Goal: Task Accomplishment & Management: Use online tool/utility

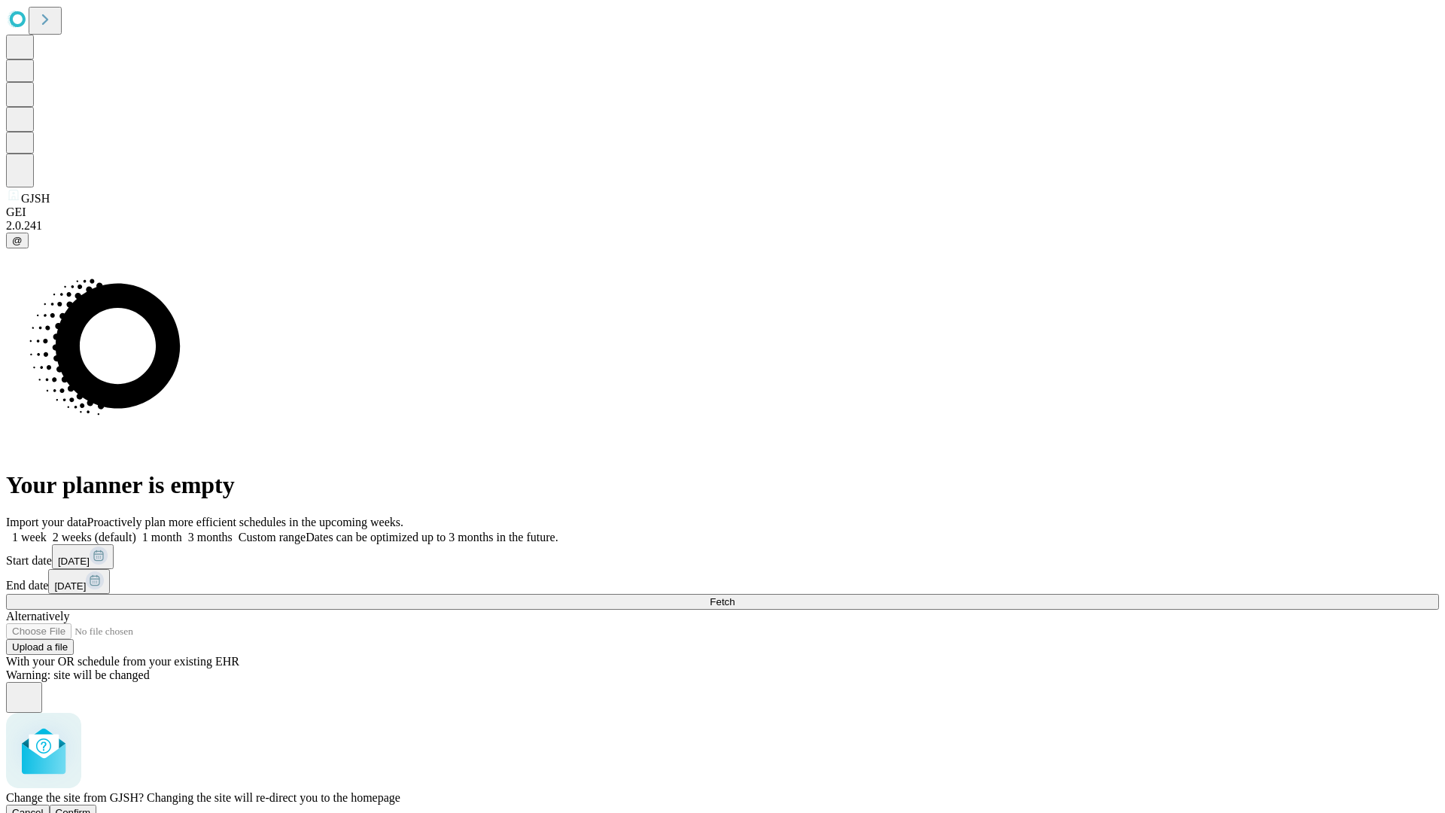
click at [91, 807] on span "Confirm" at bounding box center [73, 812] width 35 height 11
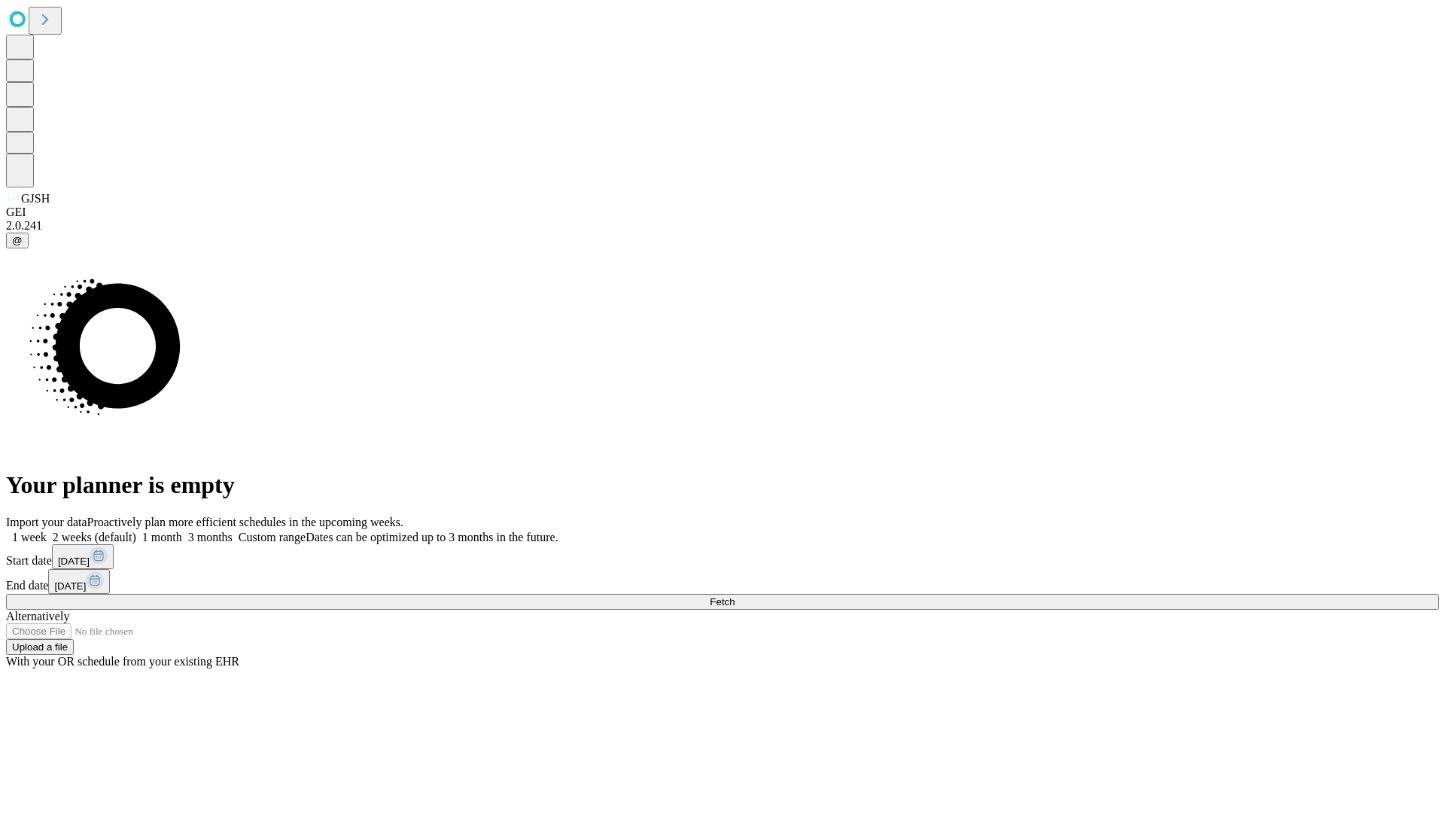
click at [47, 531] on label "1 week" at bounding box center [26, 537] width 41 height 13
click at [734, 596] on span "Fetch" at bounding box center [722, 601] width 25 height 11
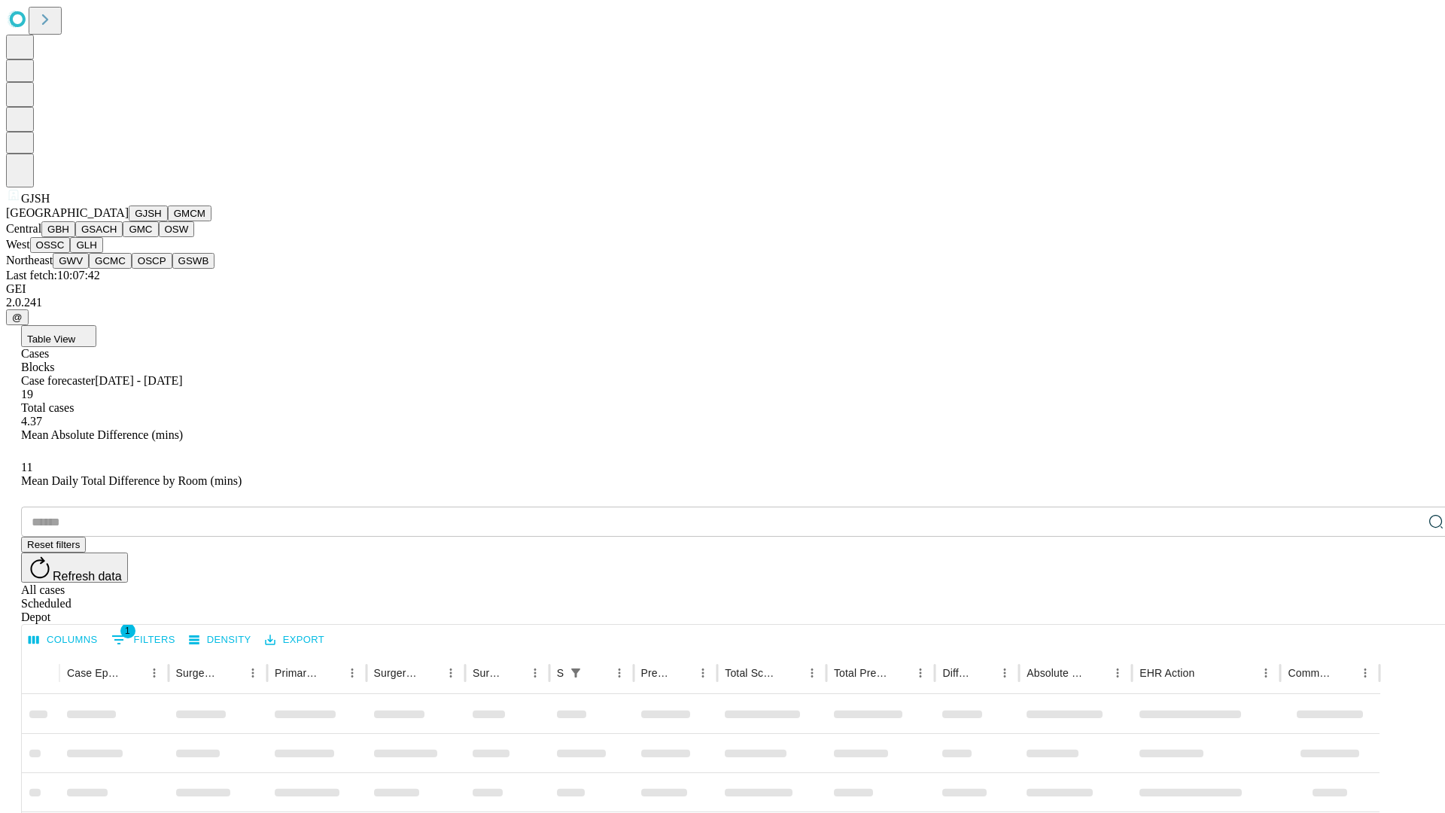
click at [168, 221] on button "GMCM" at bounding box center [190, 213] width 44 height 16
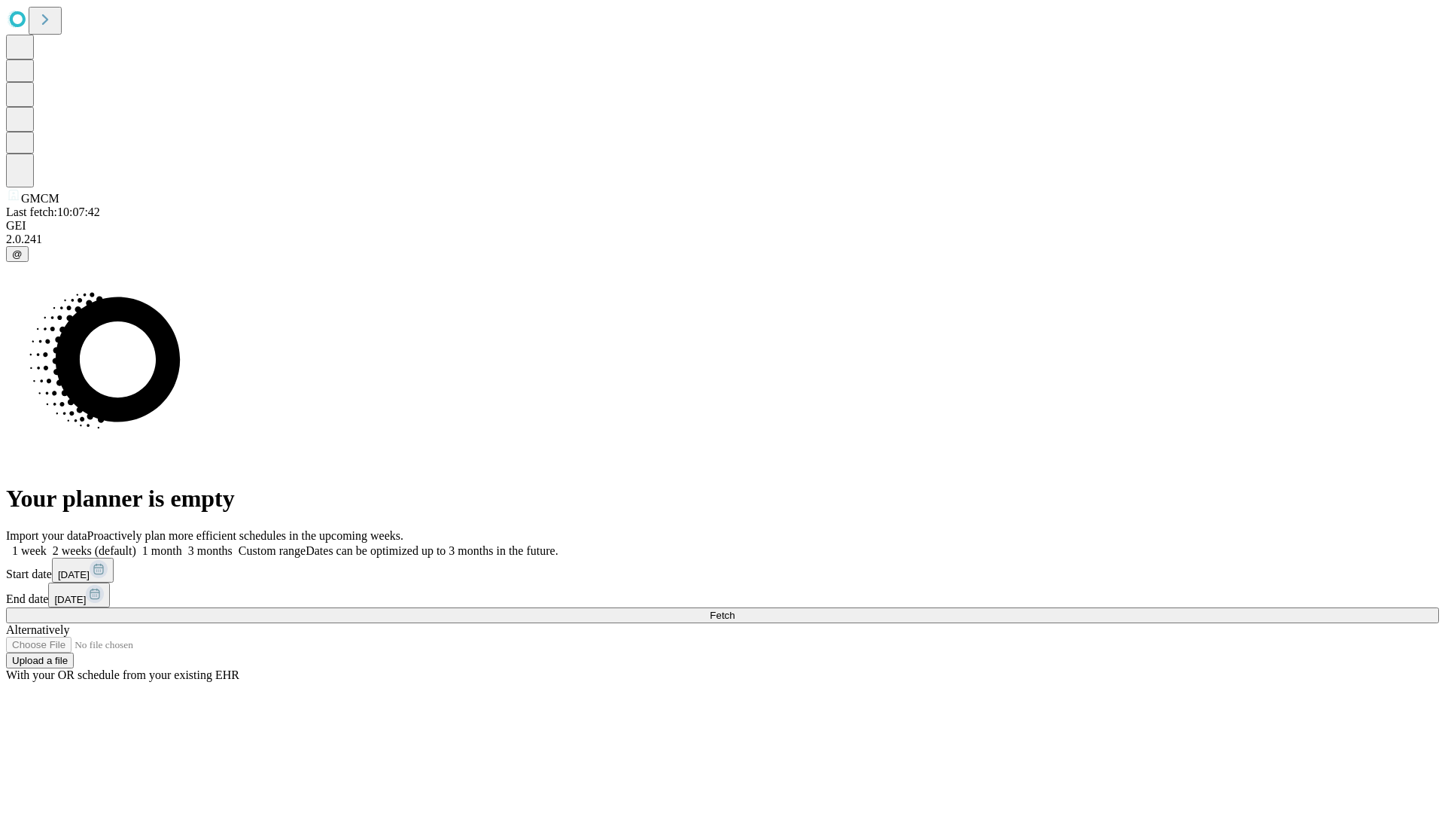
click at [734, 610] on span "Fetch" at bounding box center [722, 615] width 25 height 11
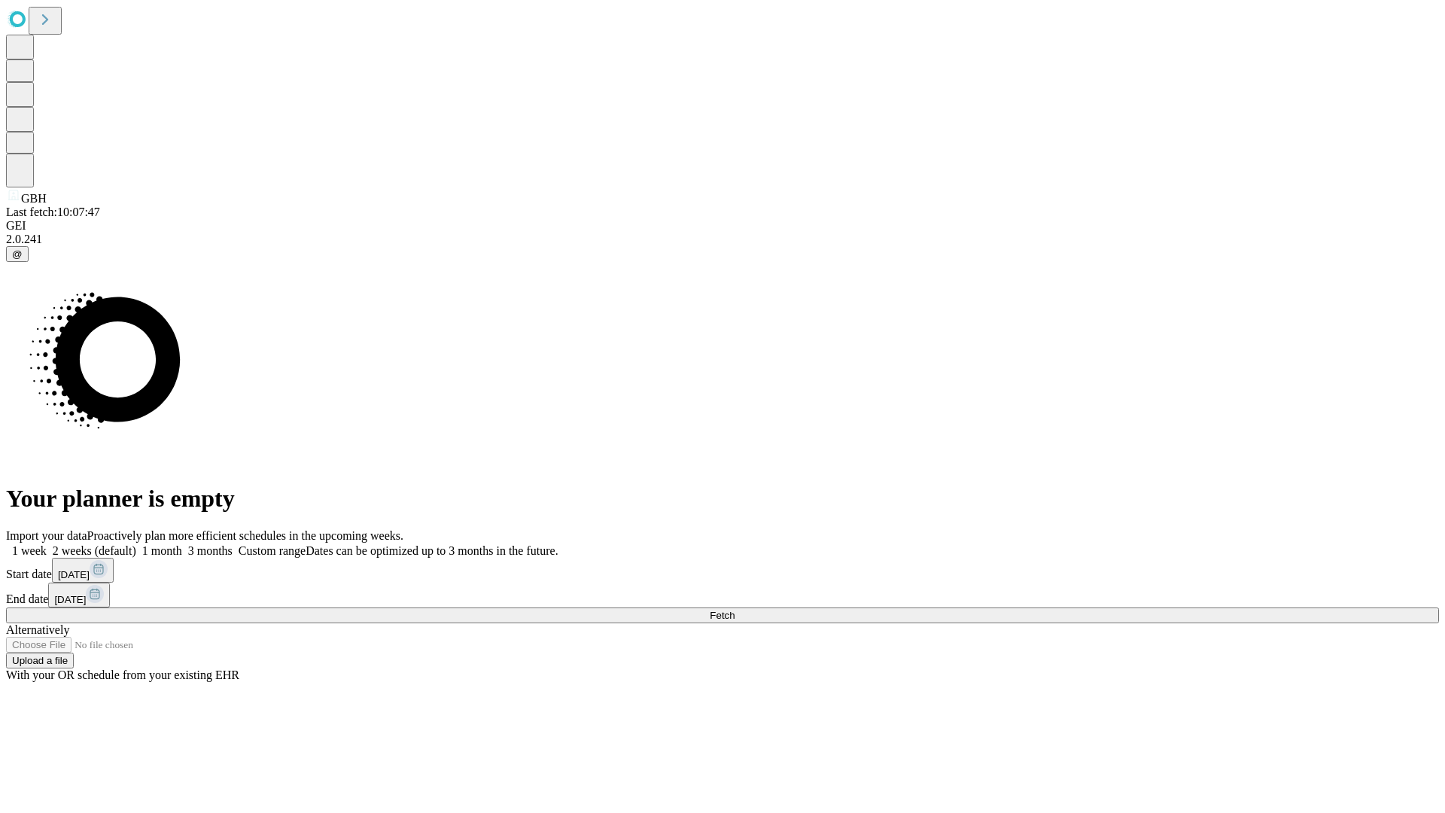
click at [47, 544] on label "1 week" at bounding box center [26, 550] width 41 height 13
click at [734, 610] on span "Fetch" at bounding box center [722, 615] width 25 height 11
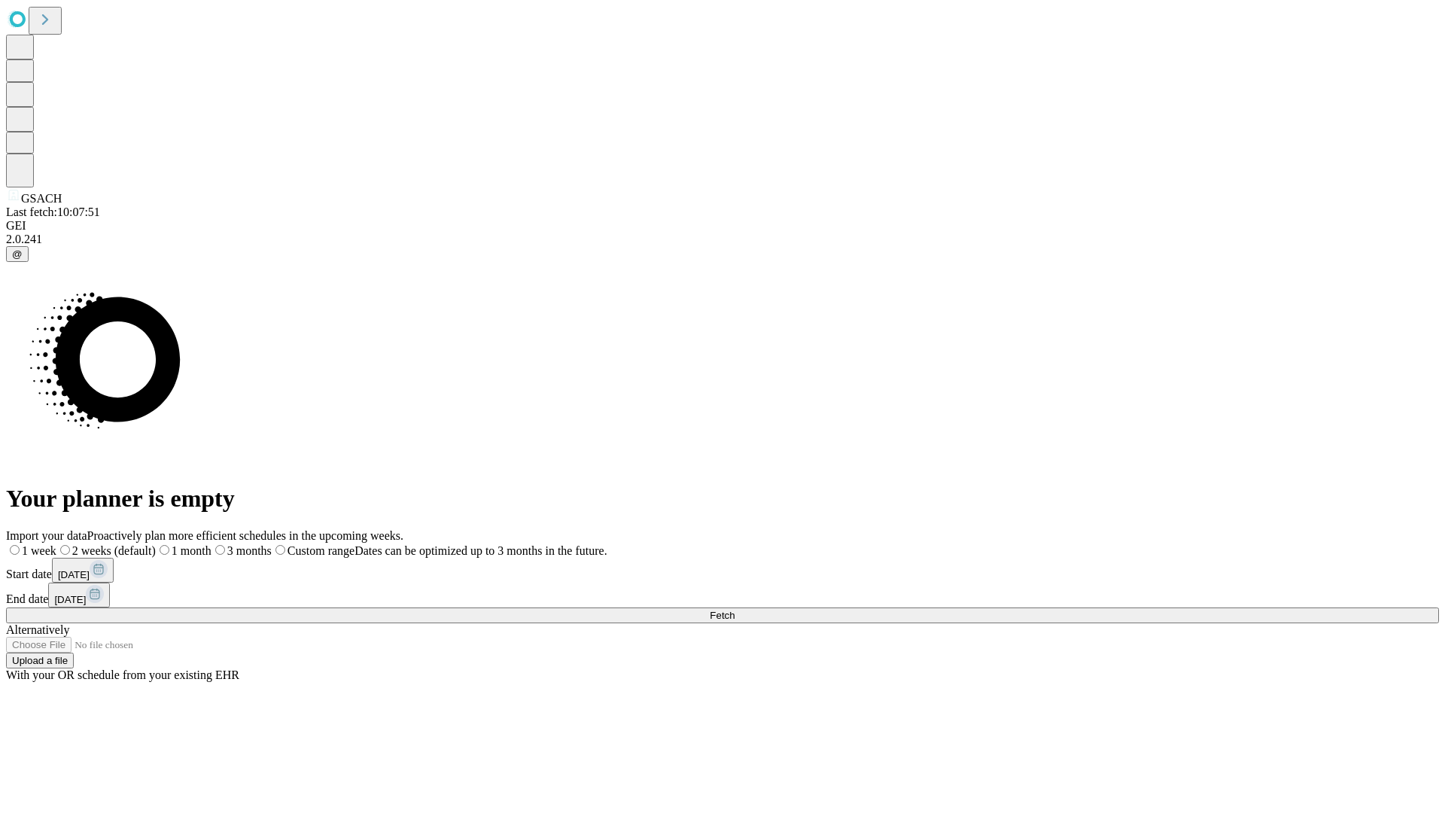
click at [734, 610] on span "Fetch" at bounding box center [722, 615] width 25 height 11
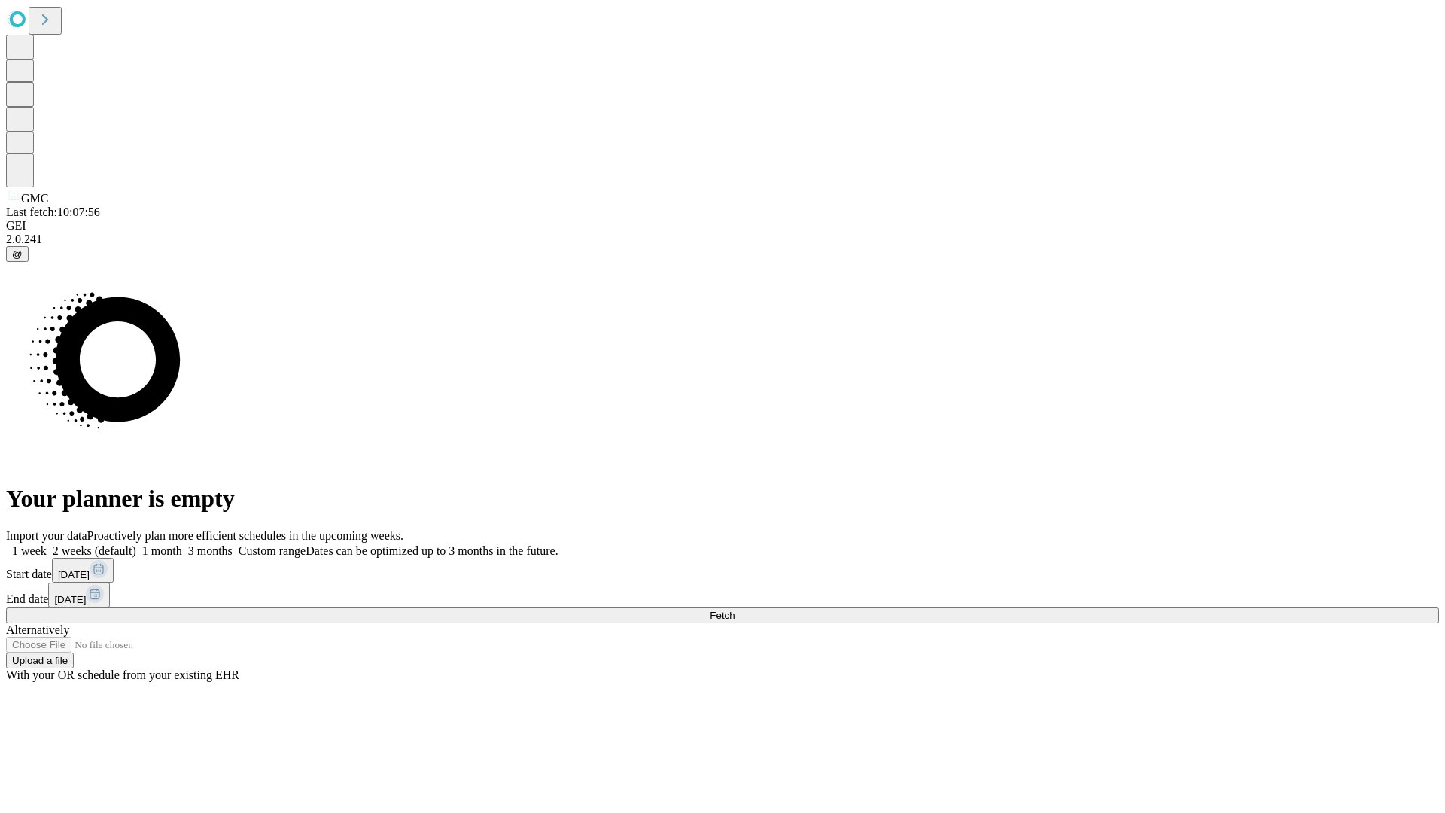
click at [734, 610] on span "Fetch" at bounding box center [722, 615] width 25 height 11
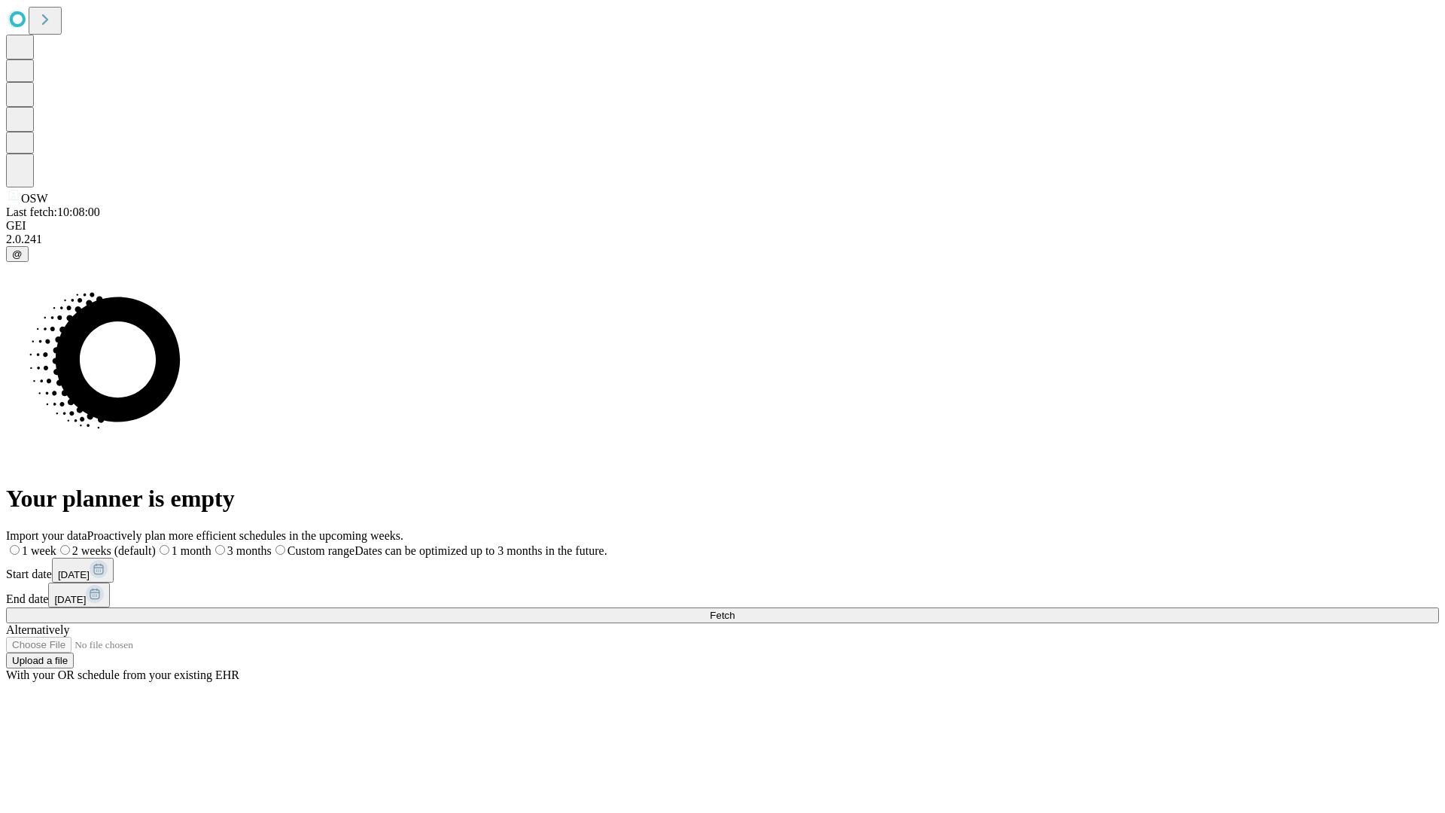
click at [734, 610] on span "Fetch" at bounding box center [722, 615] width 25 height 11
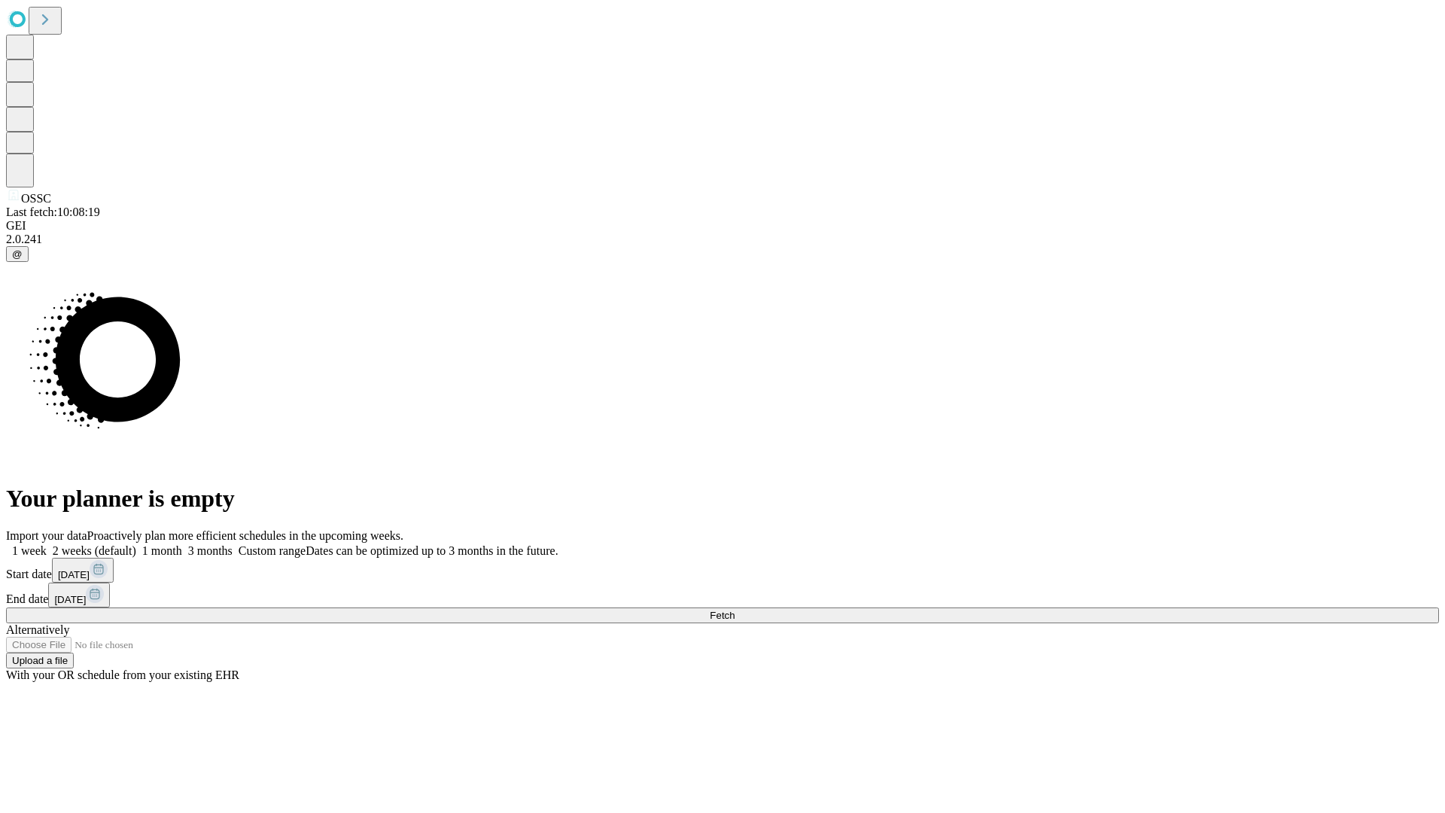
click at [734, 610] on span "Fetch" at bounding box center [722, 615] width 25 height 11
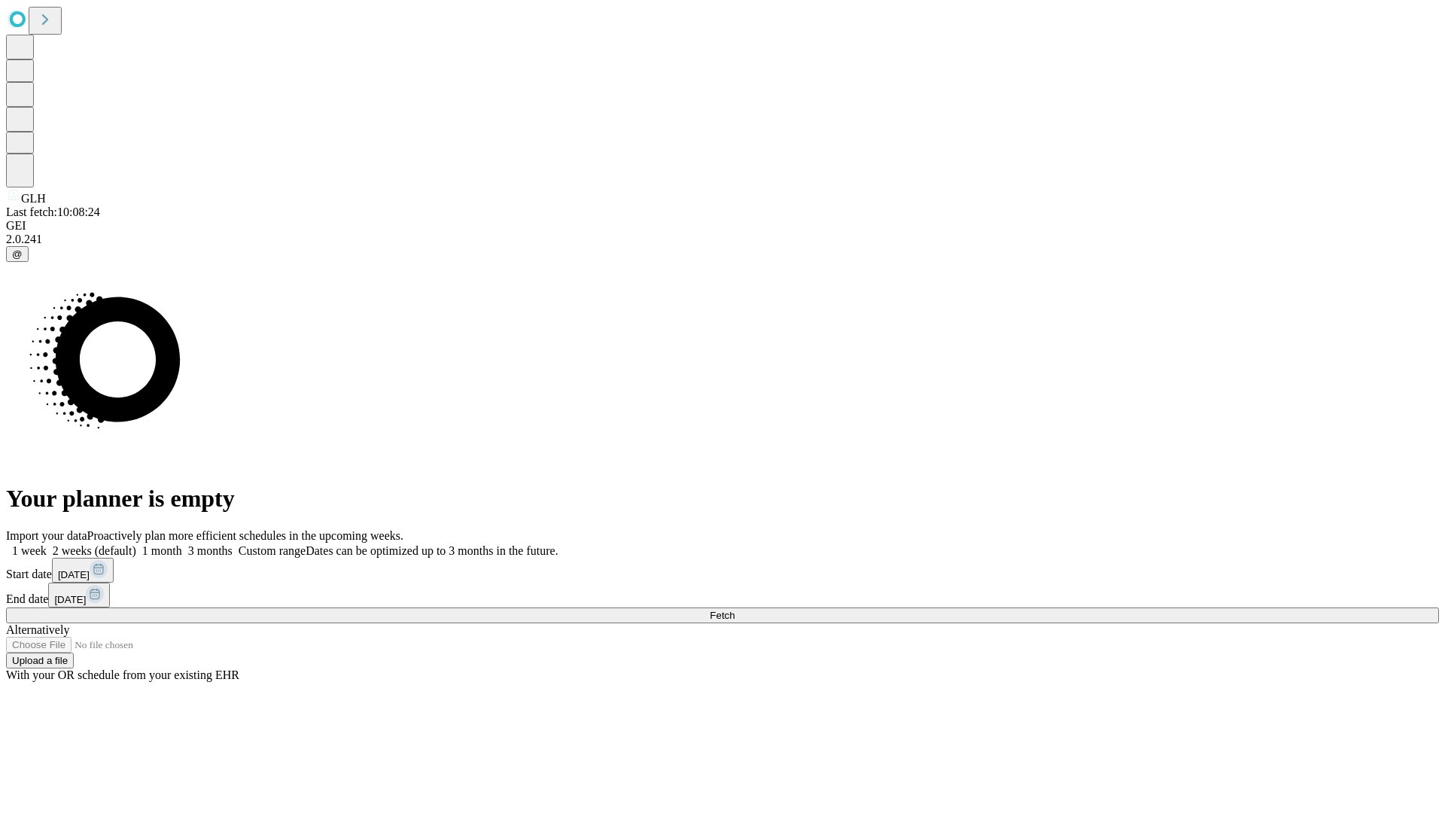
click at [734, 610] on span "Fetch" at bounding box center [722, 615] width 25 height 11
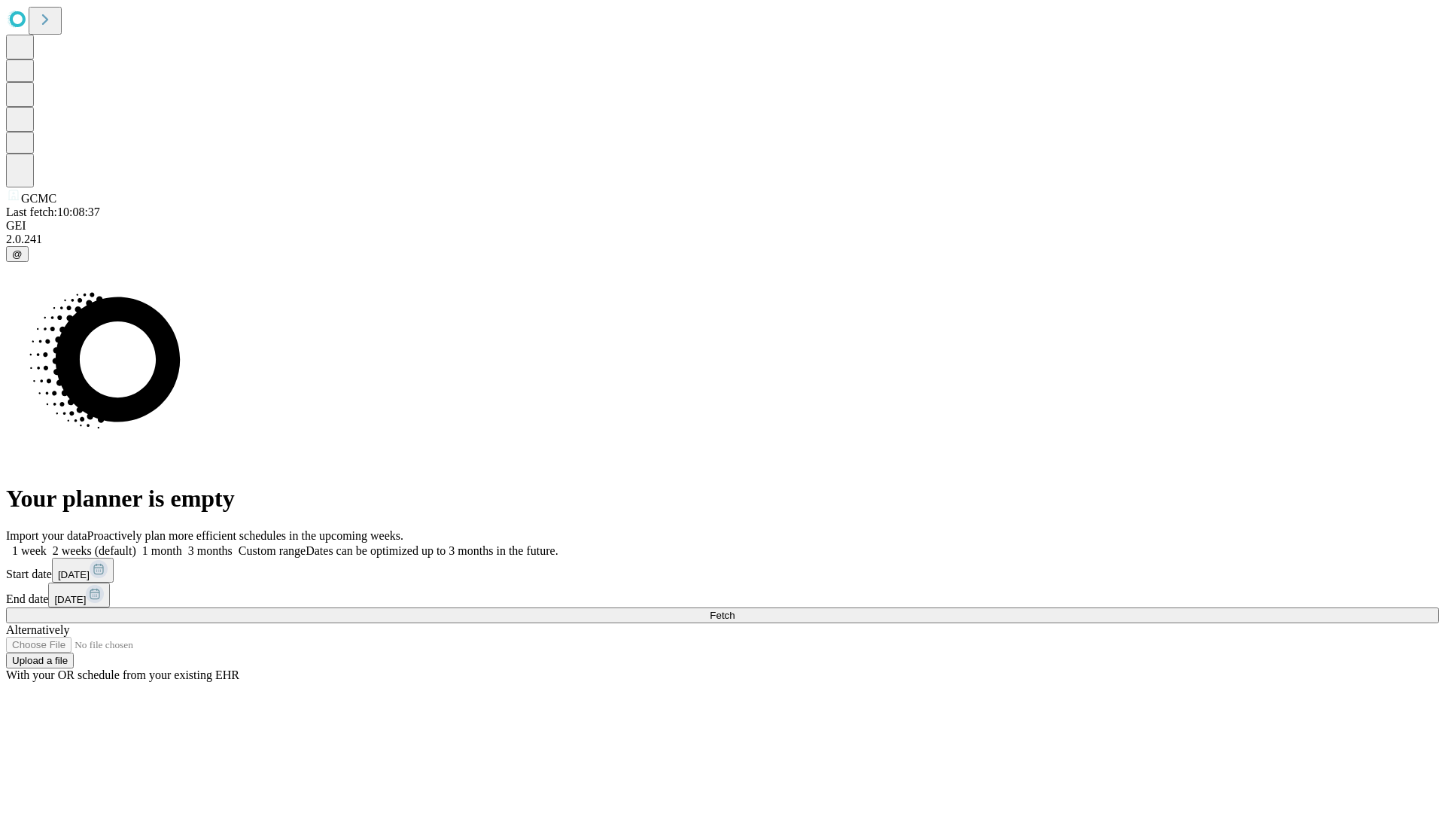
click at [47, 544] on label "1 week" at bounding box center [26, 550] width 41 height 13
click at [734, 610] on span "Fetch" at bounding box center [722, 615] width 25 height 11
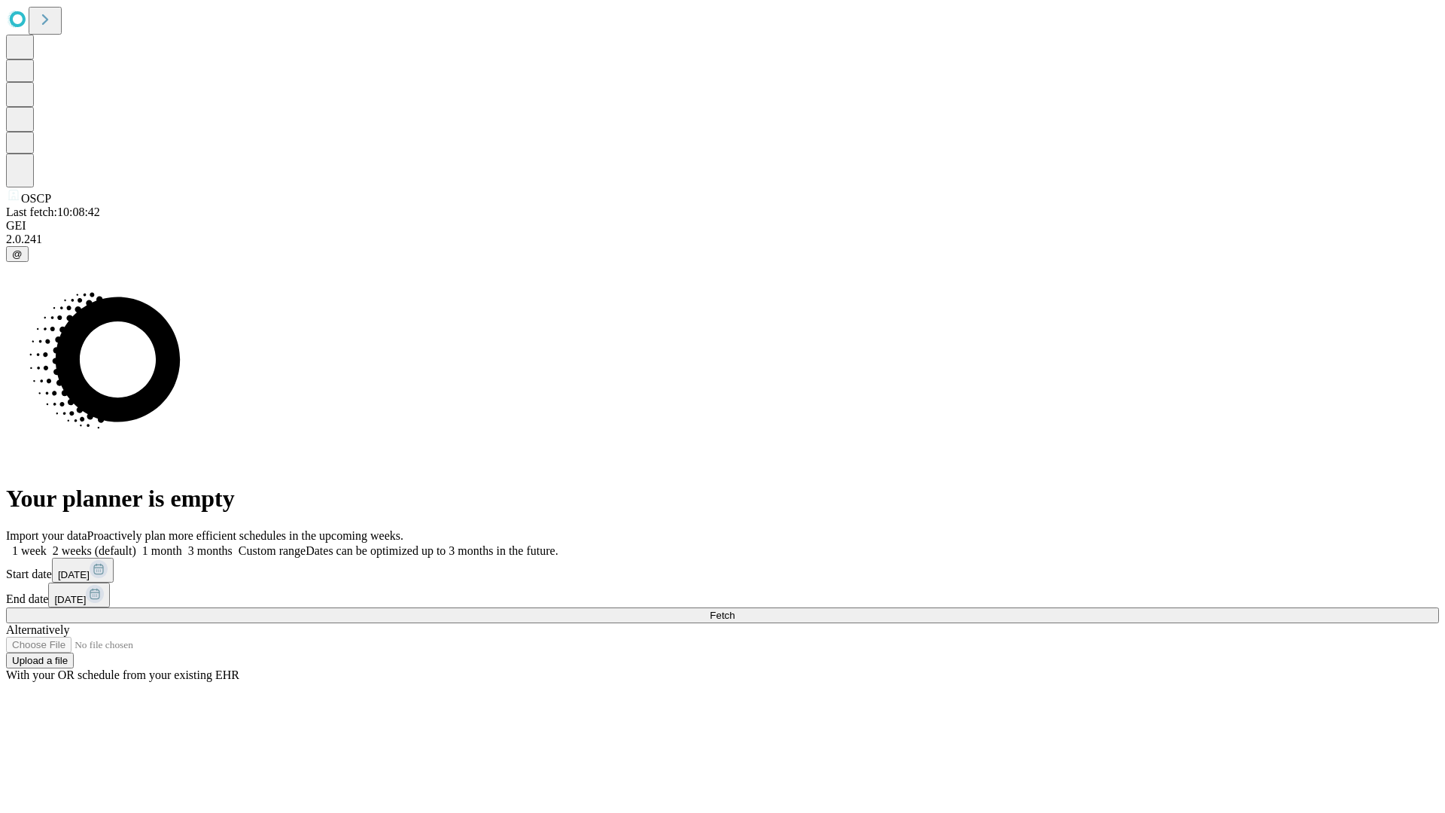
click at [47, 544] on label "1 week" at bounding box center [26, 550] width 41 height 13
click at [734, 610] on span "Fetch" at bounding box center [722, 615] width 25 height 11
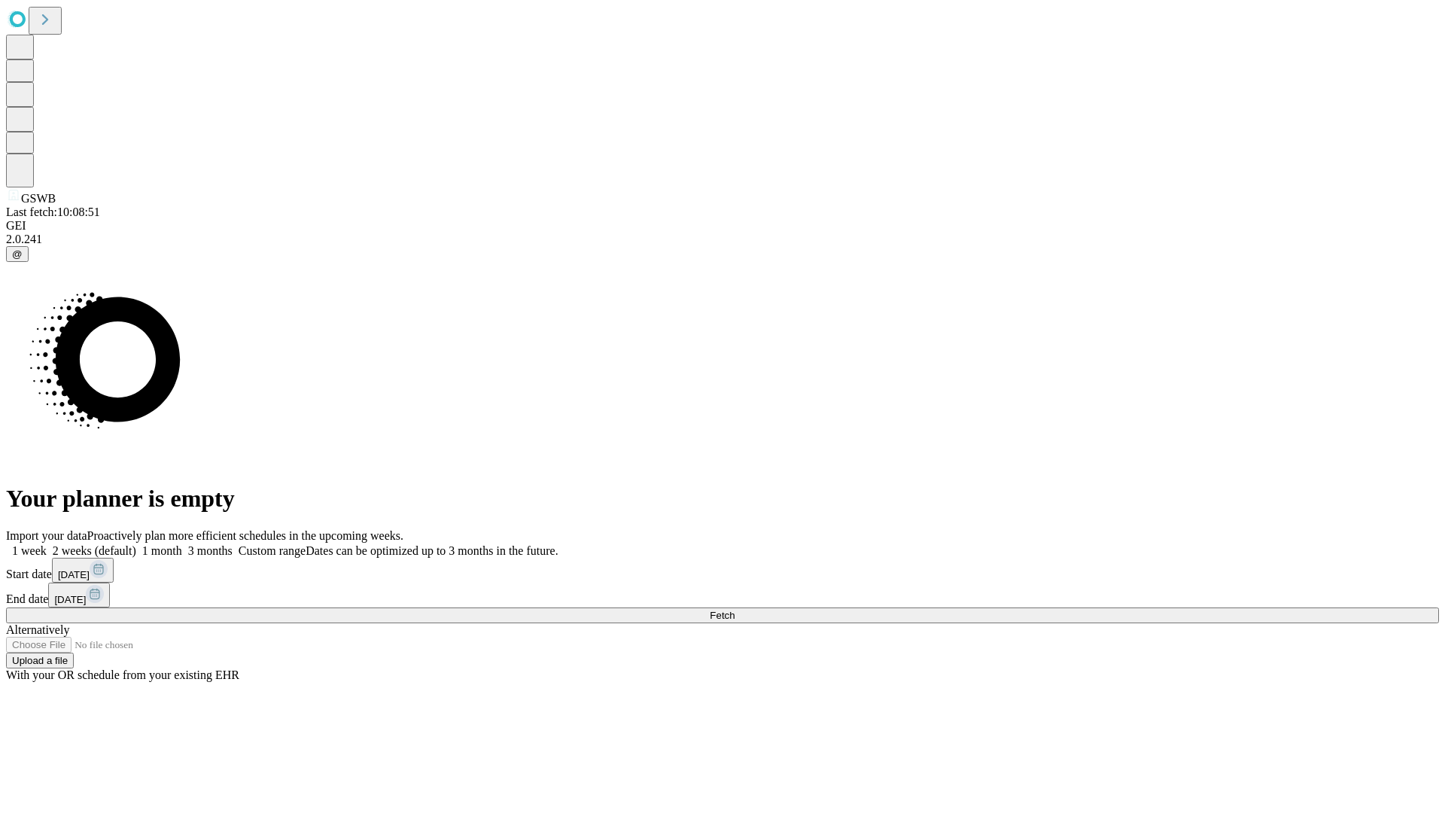
click at [47, 544] on label "1 week" at bounding box center [26, 550] width 41 height 13
click at [734, 610] on span "Fetch" at bounding box center [722, 615] width 25 height 11
